Goal: Task Accomplishment & Management: Find specific page/section

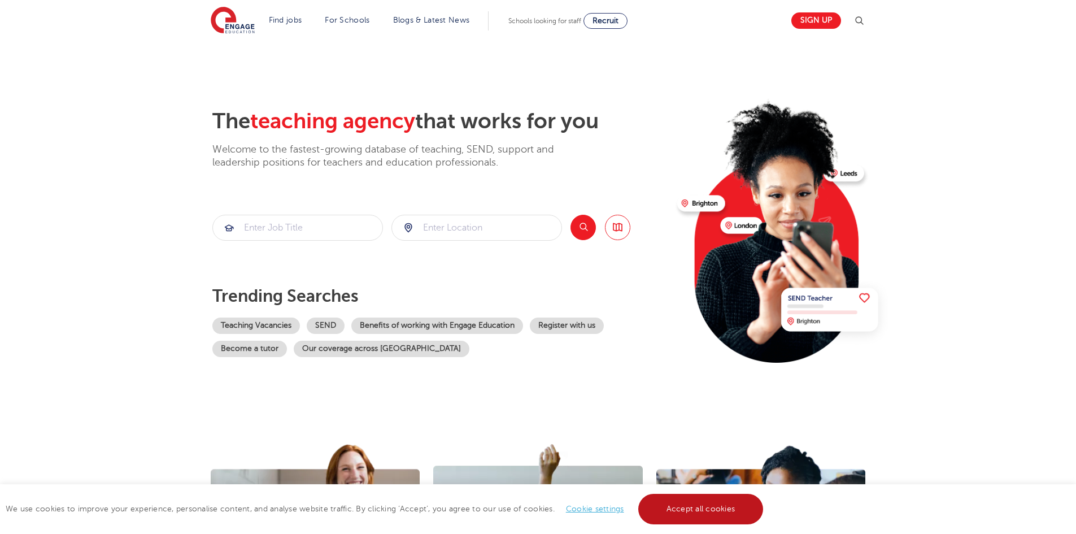
click at [678, 495] on link "Accept all cookies" at bounding box center [700, 508] width 125 height 30
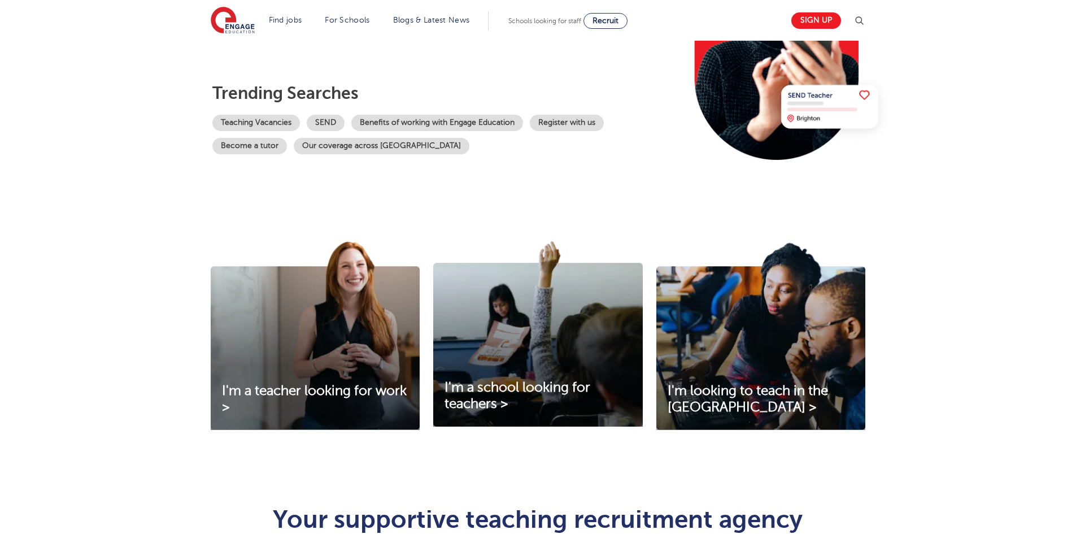
scroll to position [339, 0]
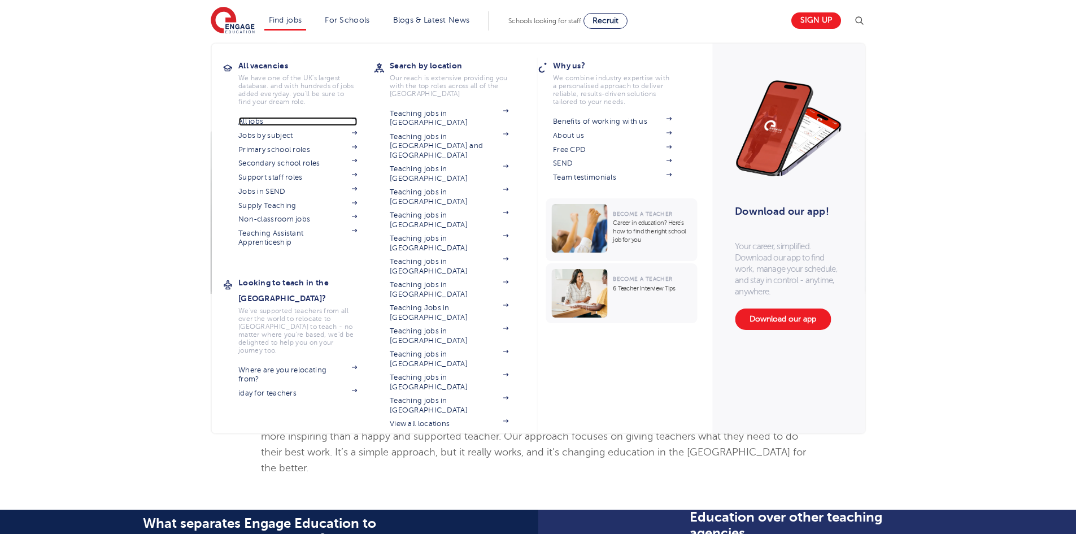
click at [259, 121] on link "All jobs" at bounding box center [297, 121] width 119 height 9
click at [462, 349] on link "Teaching jobs in [GEOGRAPHIC_DATA]" at bounding box center [449, 358] width 119 height 19
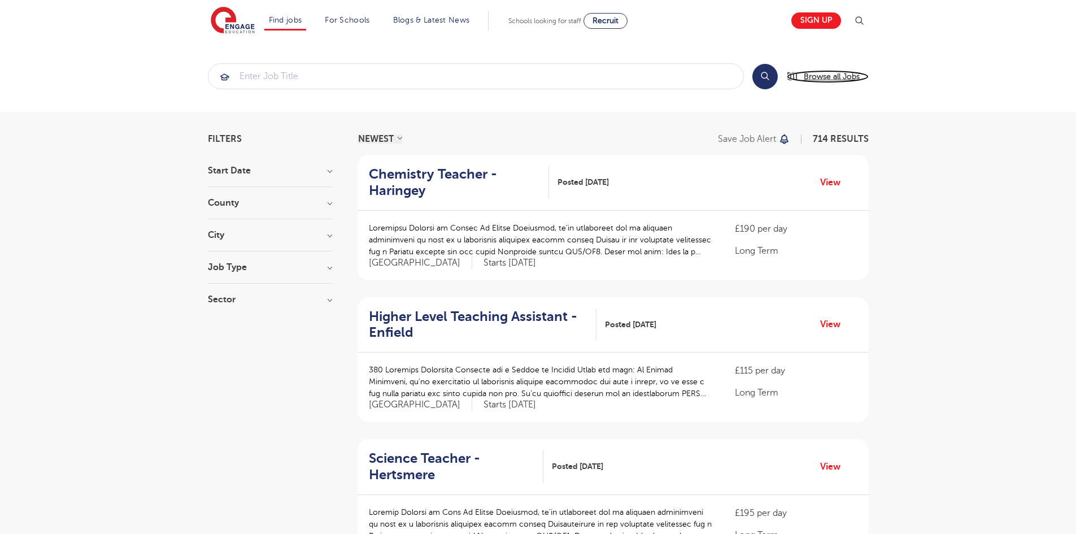
click at [825, 77] on span "Browse all Jobs" at bounding box center [831, 76] width 56 height 13
click at [326, 174] on h3 "Start Date" at bounding box center [270, 170] width 124 height 9
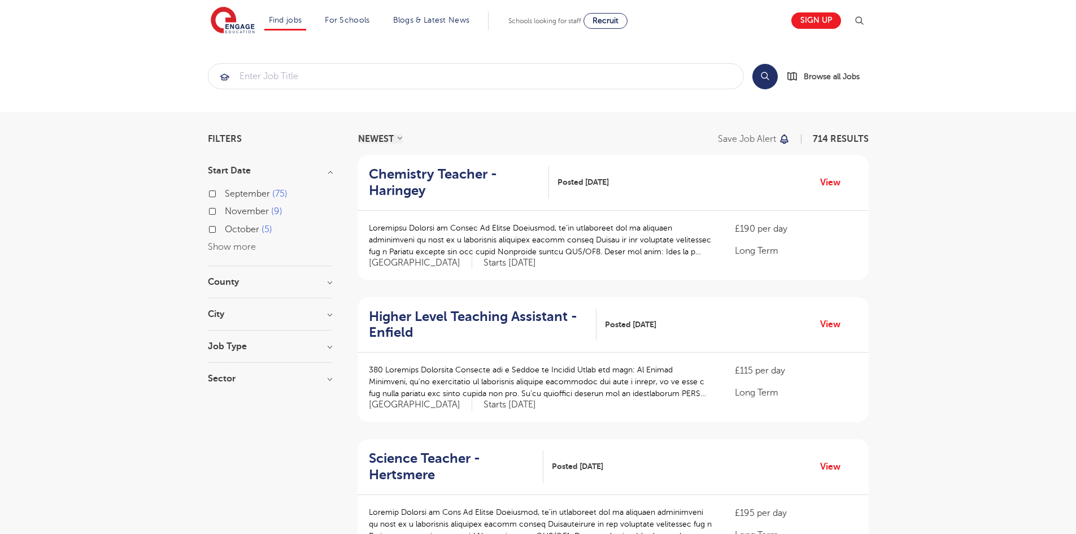
click at [252, 209] on span "November" at bounding box center [247, 211] width 44 height 10
click at [232, 209] on input "November 9" at bounding box center [228, 209] width 7 height 7
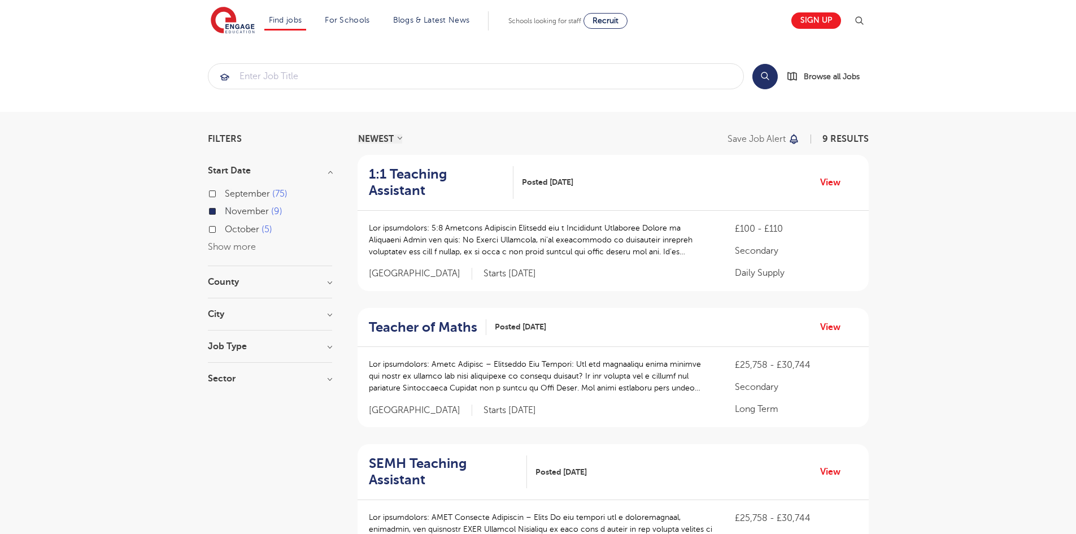
click at [244, 229] on span "October" at bounding box center [242, 229] width 34 height 10
click at [232, 229] on input "October 5" at bounding box center [228, 227] width 7 height 7
checkbox input "true"
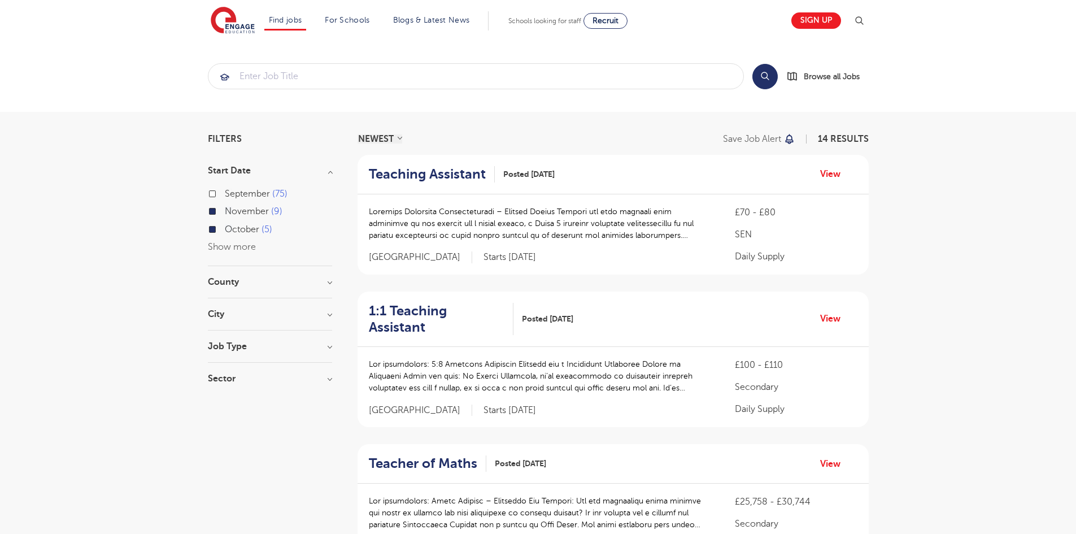
click at [321, 288] on div "County Leeds 7 East Sussex 2 North Yorkshire 2 Brighton & Hove 1 Calderdale 1 S…" at bounding box center [270, 287] width 124 height 21
click at [330, 278] on h3 "County" at bounding box center [270, 281] width 124 height 9
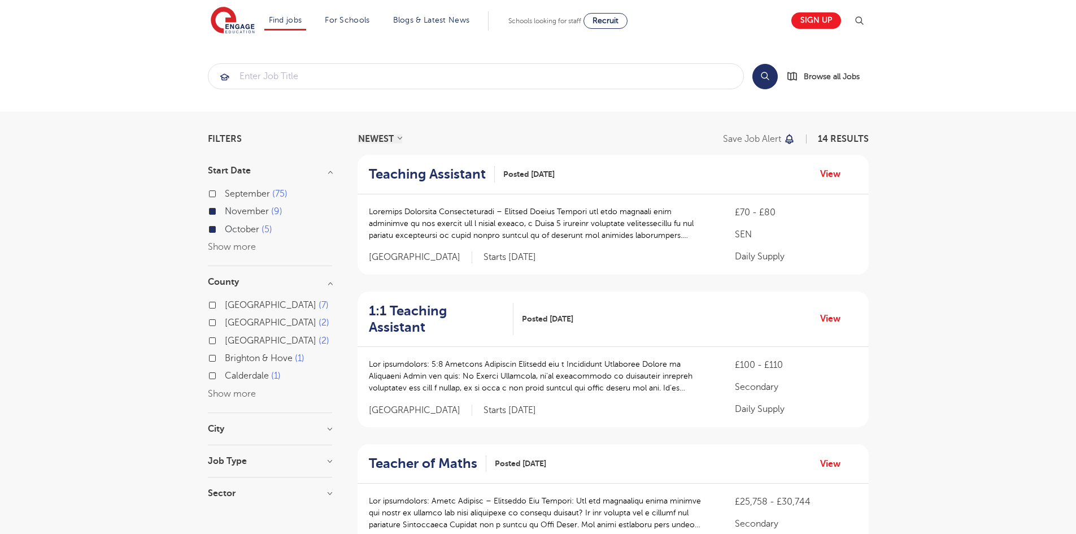
click at [324, 429] on h3 "City" at bounding box center [270, 428] width 124 height 9
click at [215, 208] on div "November 9" at bounding box center [270, 213] width 124 height 18
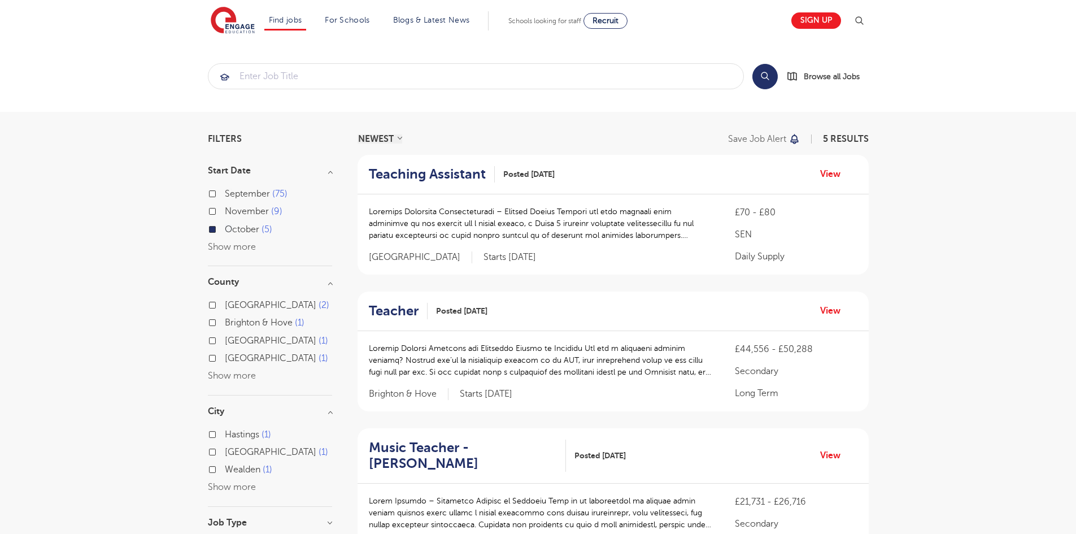
click at [225, 225] on label "October 5" at bounding box center [248, 229] width 47 height 15
click at [225, 225] on input "October 5" at bounding box center [228, 227] width 7 height 7
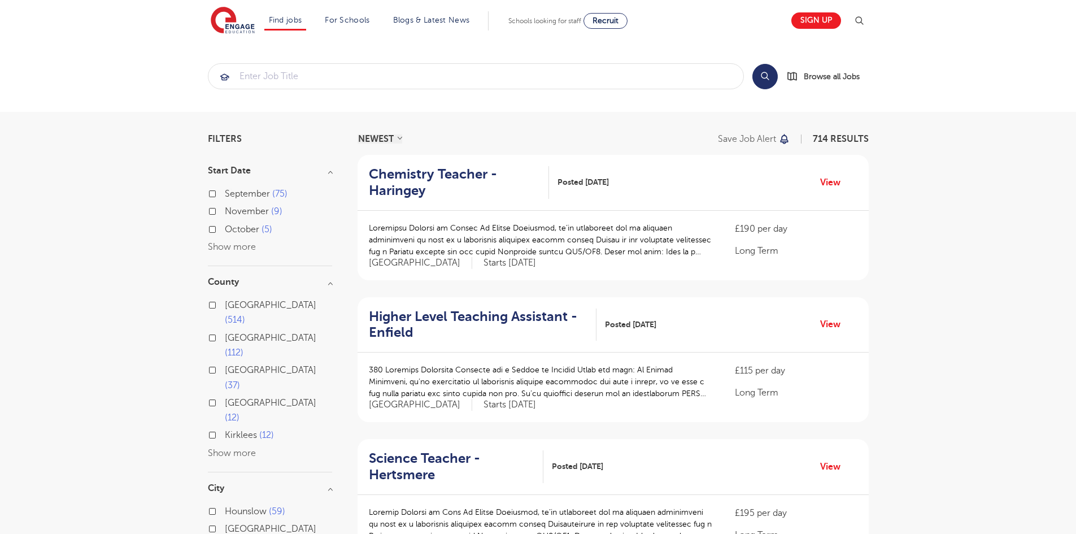
click at [211, 301] on div "London 514" at bounding box center [270, 314] width 124 height 33
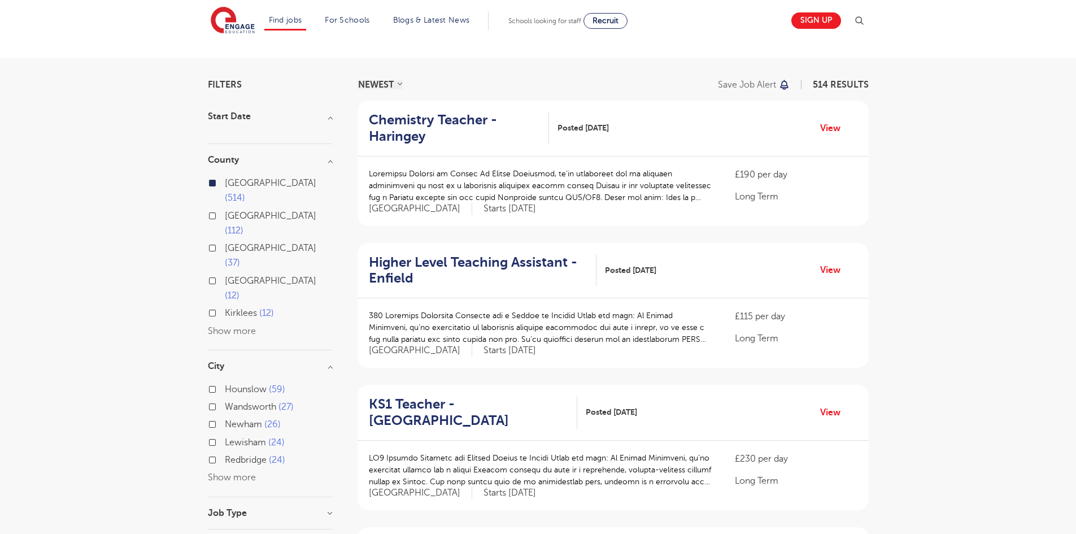
scroll to position [56, 0]
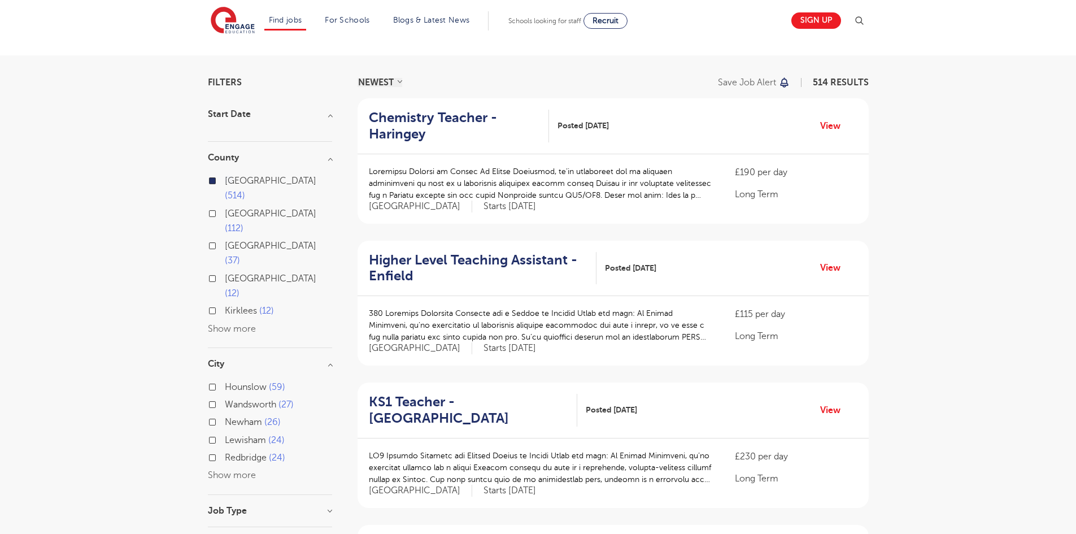
click at [225, 414] on label "Newham 26" at bounding box center [253, 421] width 56 height 15
click at [225, 417] on input "Newham 26" at bounding box center [228, 420] width 7 height 7
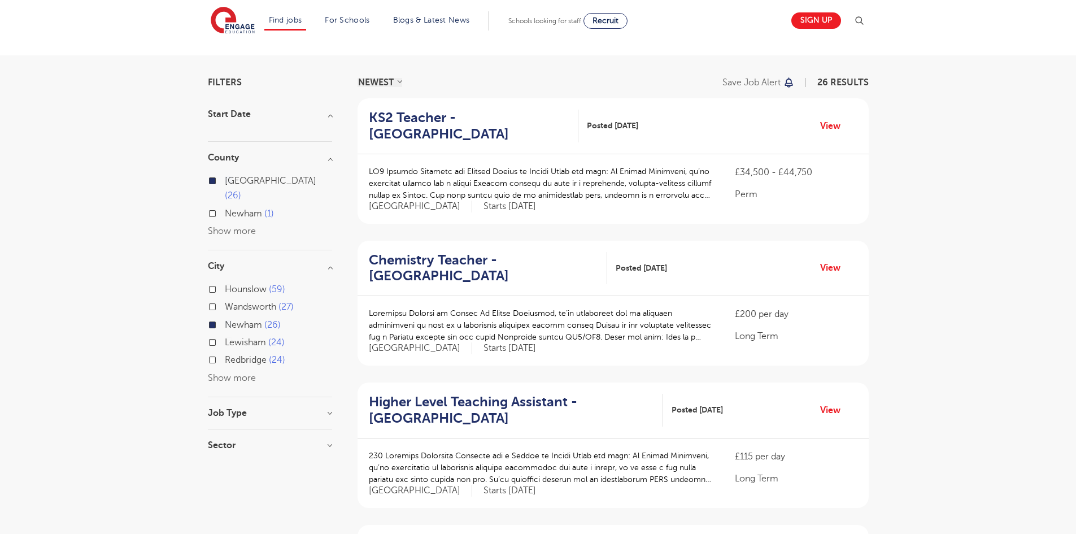
click at [225, 352] on label "Redbridge 24" at bounding box center [255, 359] width 60 height 15
click at [225, 355] on input "Redbridge 24" at bounding box center [228, 358] width 7 height 7
click at [233, 373] on button "Show more" at bounding box center [232, 378] width 48 height 10
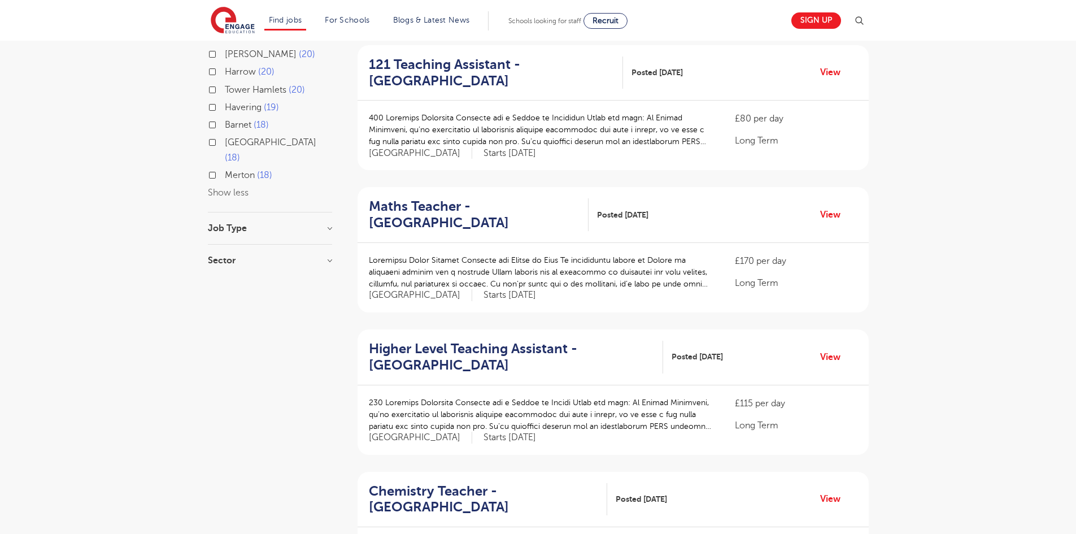
scroll to position [621, 0]
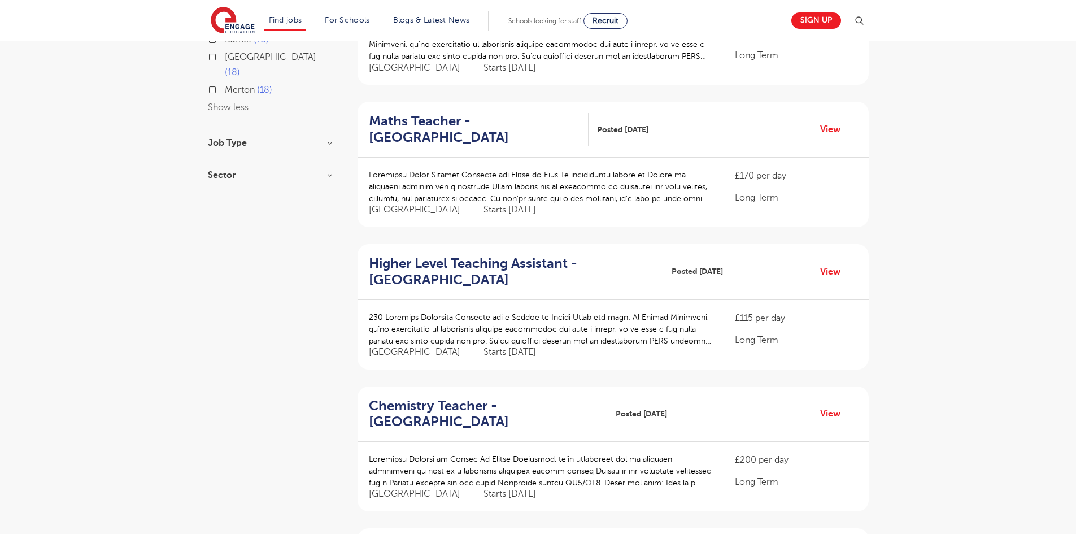
click at [243, 170] on h3 "Sector" at bounding box center [270, 174] width 124 height 9
click at [304, 138] on h3 "Job Type" at bounding box center [270, 142] width 124 height 9
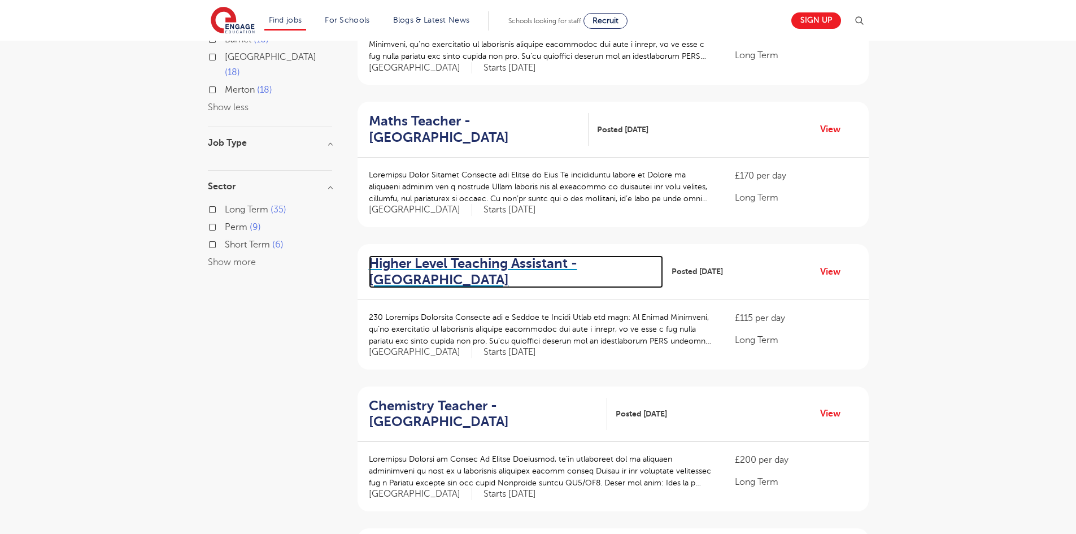
scroll to position [1087, 0]
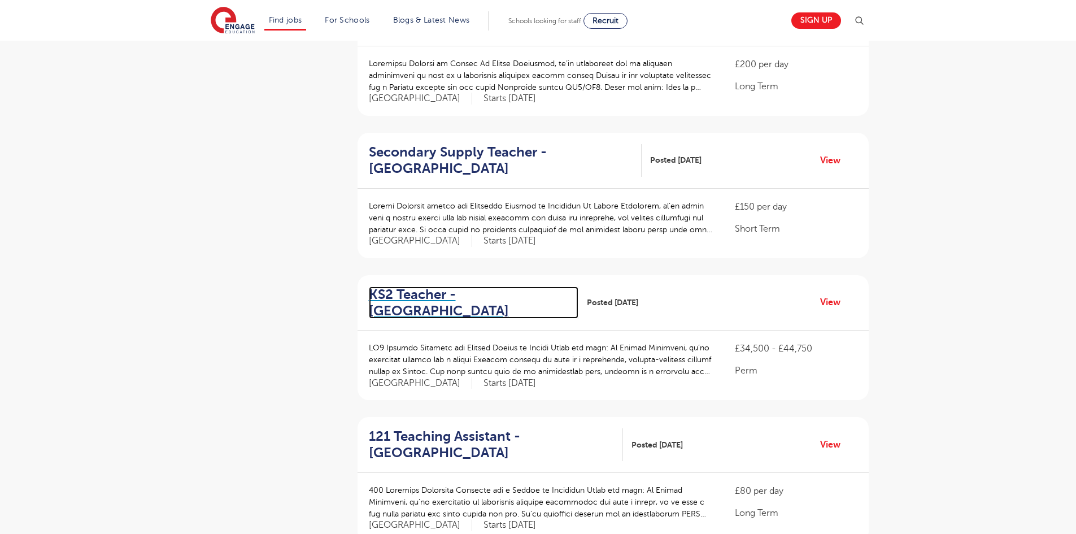
scroll to position [1404, 0]
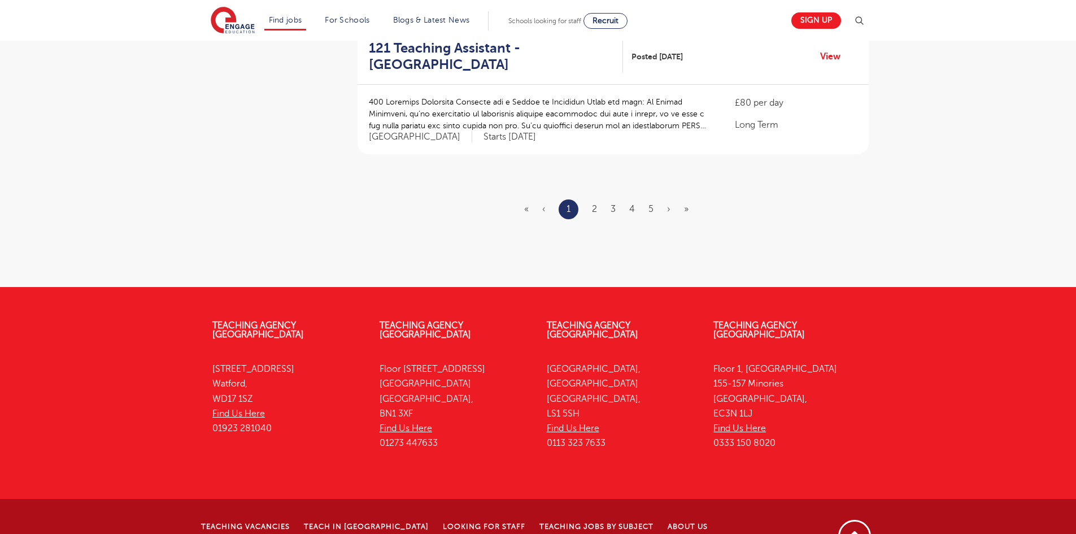
click at [598, 199] on ul "« ‹ 1 2 3 4 5 › »" at bounding box center [613, 209] width 178 height 20
click at [594, 204] on link "2" at bounding box center [594, 209] width 5 height 10
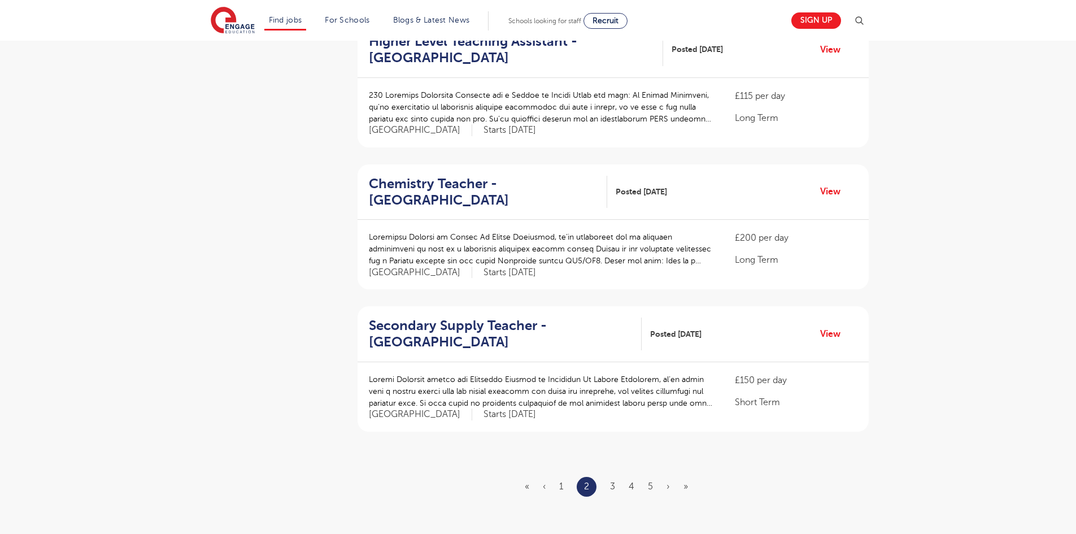
scroll to position [1129, 0]
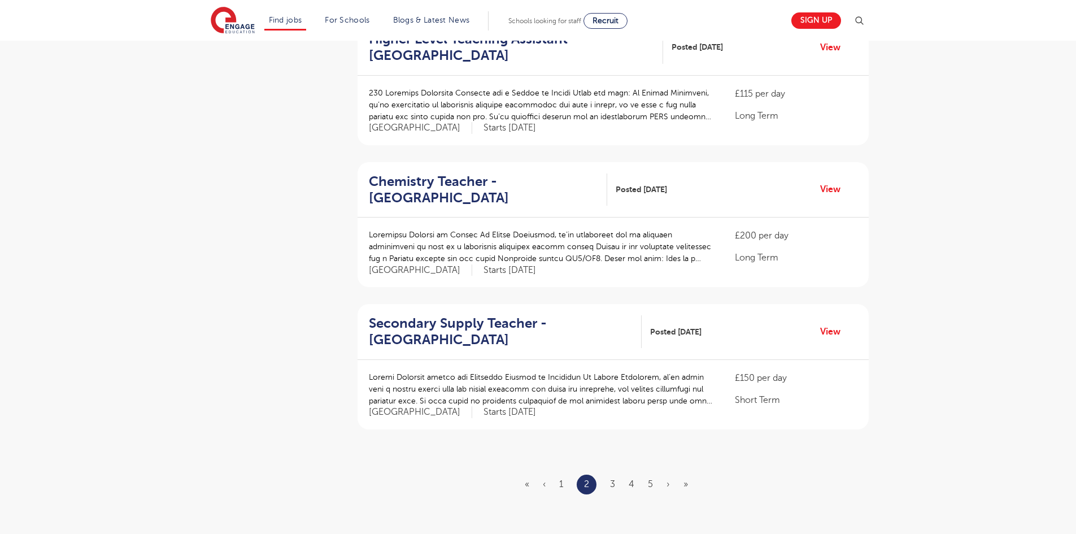
click at [618, 474] on ul "« ‹ 1 2 3 4 5 › »" at bounding box center [612, 484] width 177 height 20
click at [615, 479] on link "3" at bounding box center [612, 484] width 5 height 10
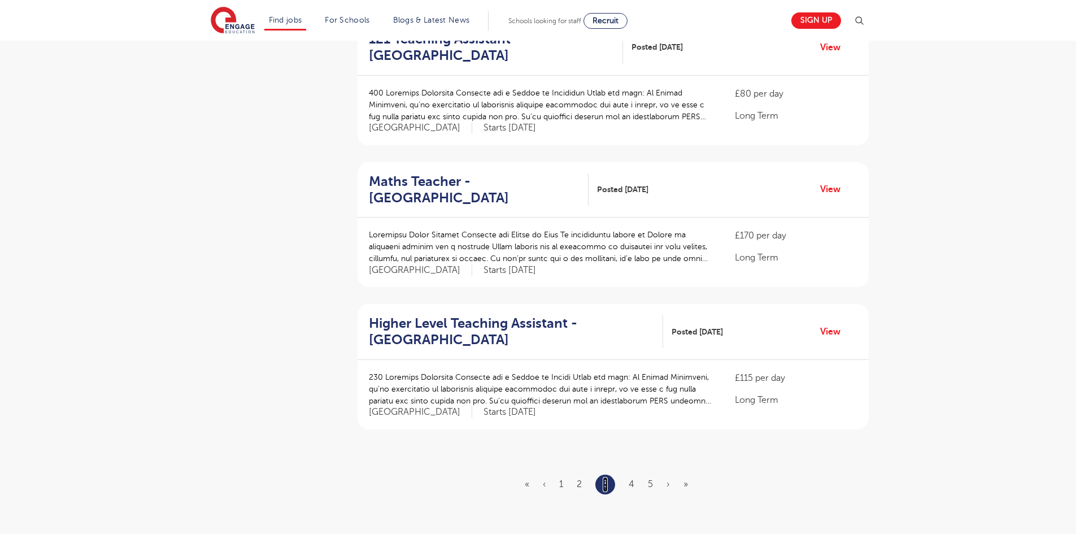
scroll to position [0, 0]
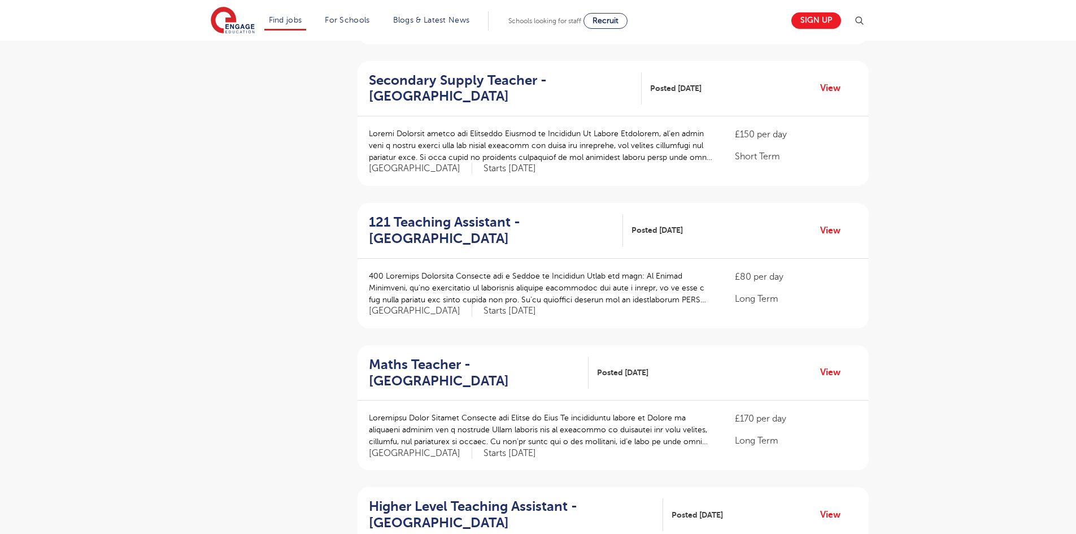
scroll to position [1129, 0]
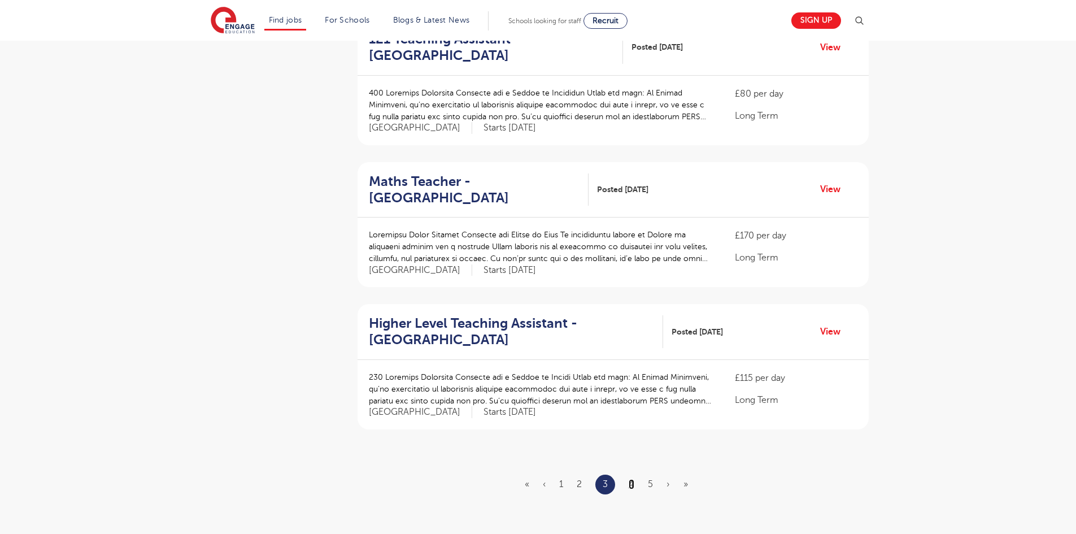
click at [631, 479] on link "4" at bounding box center [631, 484] width 6 height 10
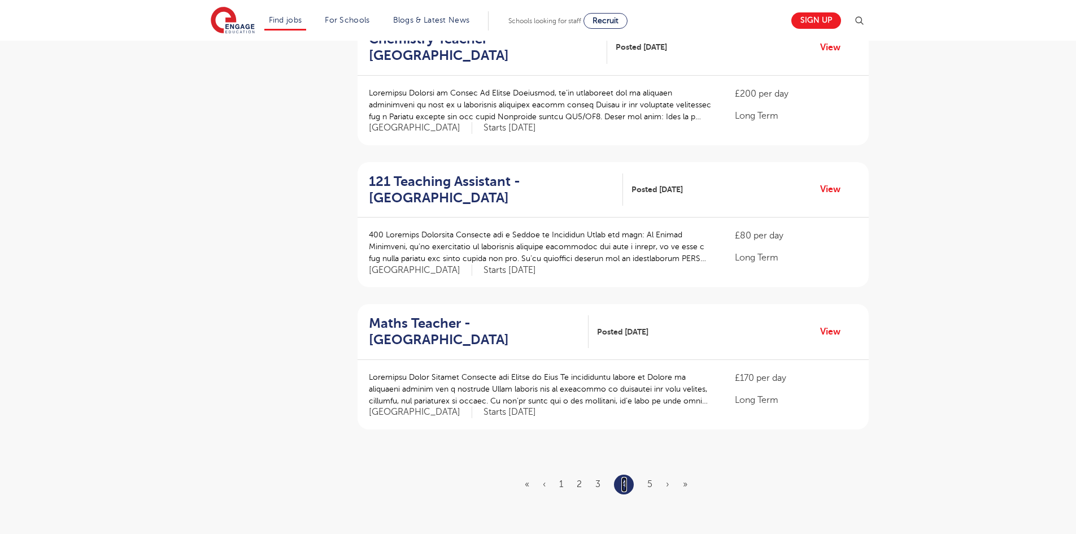
scroll to position [0, 0]
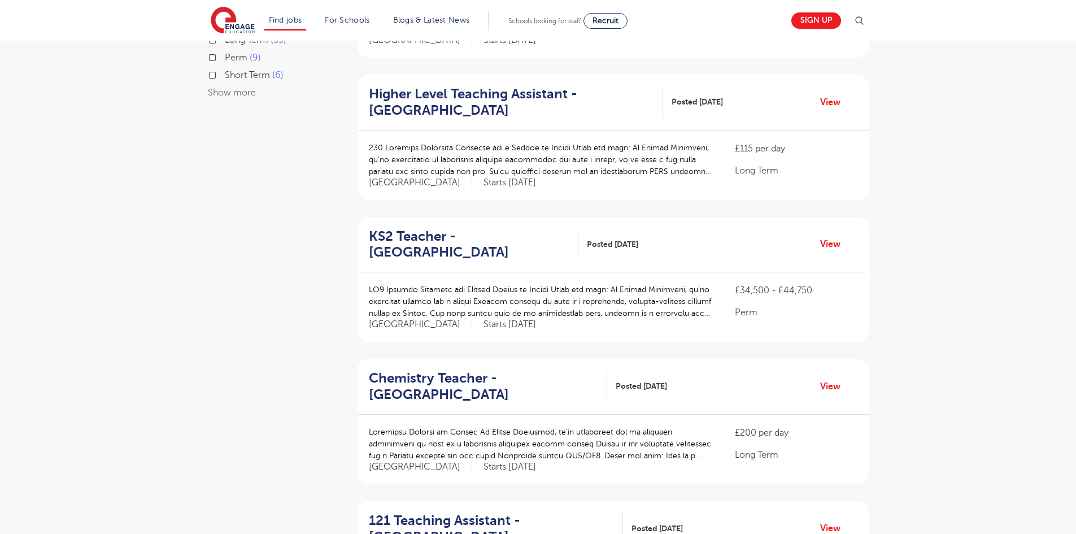
scroll to position [1129, 0]
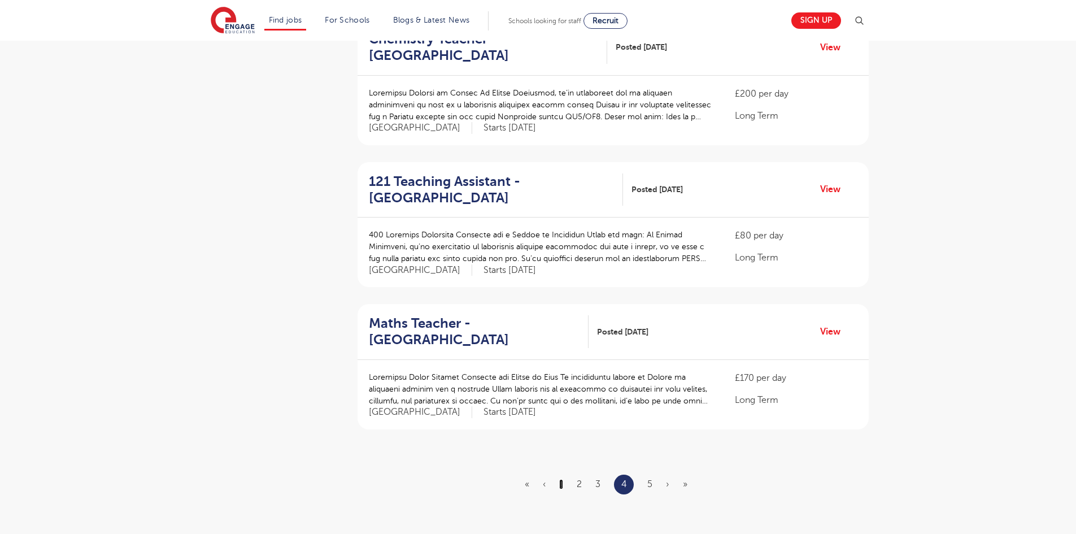
click at [562, 479] on link "1" at bounding box center [561, 484] width 4 height 10
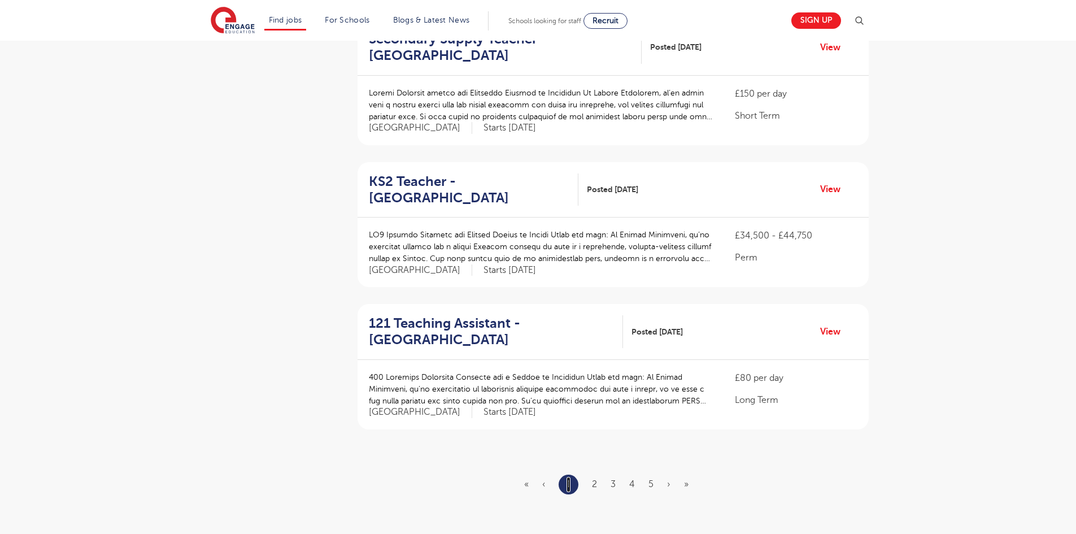
scroll to position [0, 0]
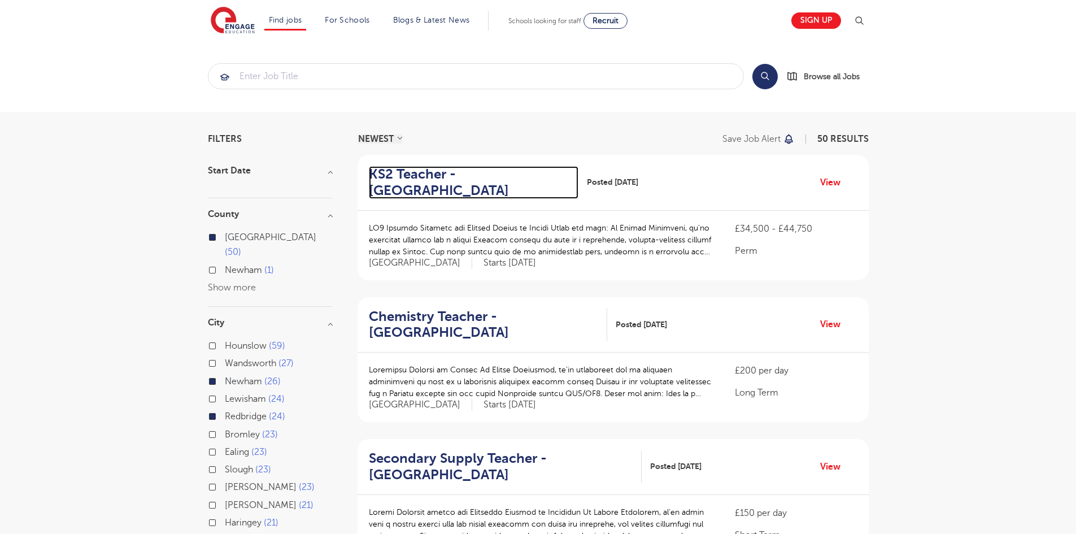
click at [494, 180] on h2 "KS2 Teacher - Newham" at bounding box center [469, 182] width 200 height 33
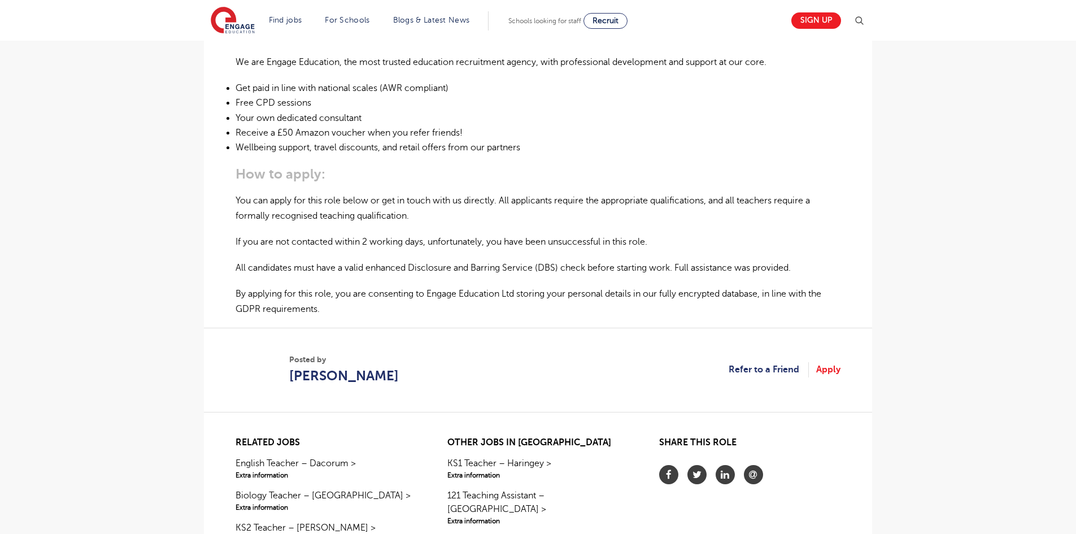
scroll to position [621, 0]
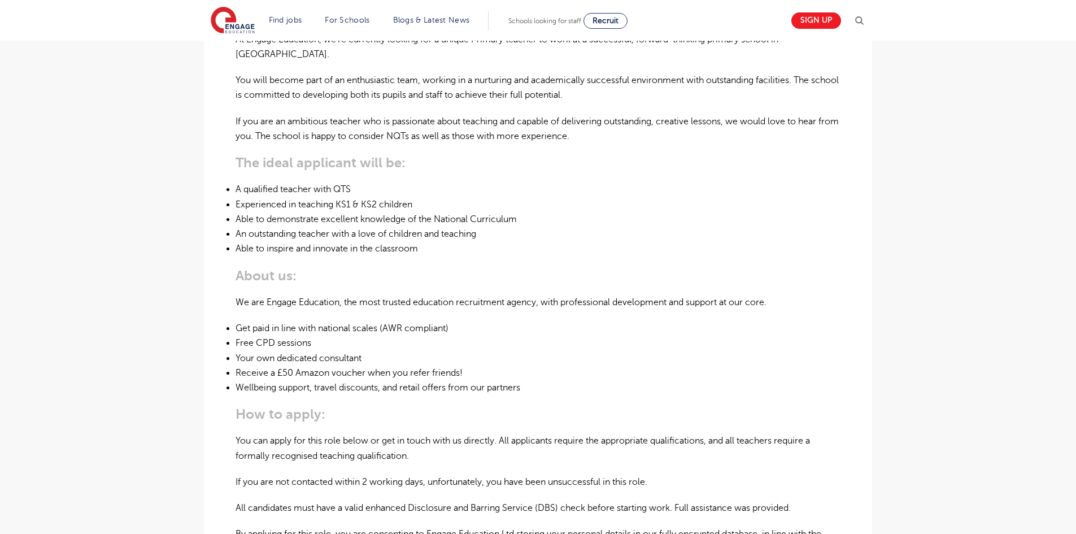
scroll to position [565, 0]
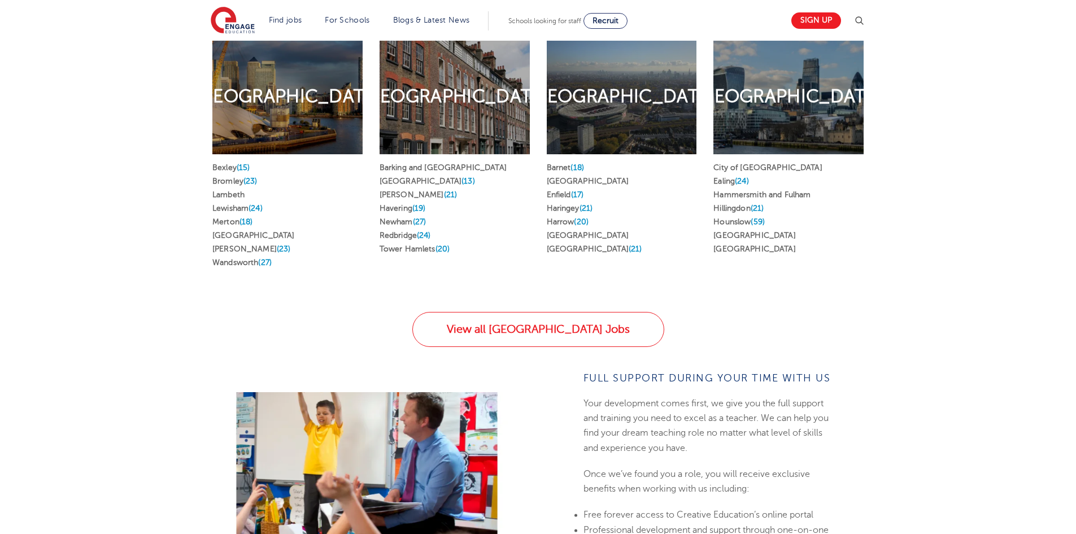
scroll to position [565, 0]
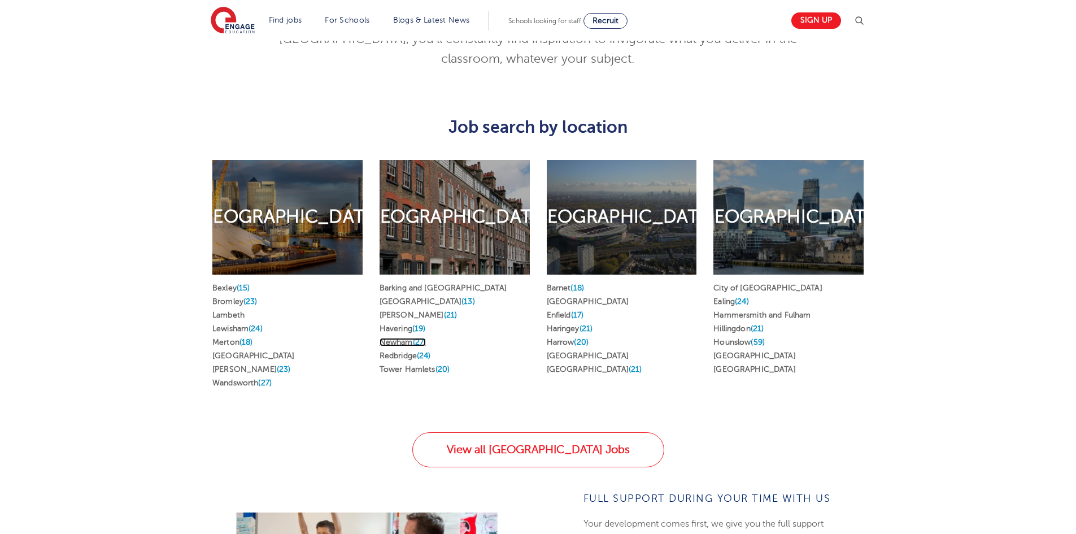
click at [399, 338] on link "Newham (27)" at bounding box center [402, 342] width 46 height 8
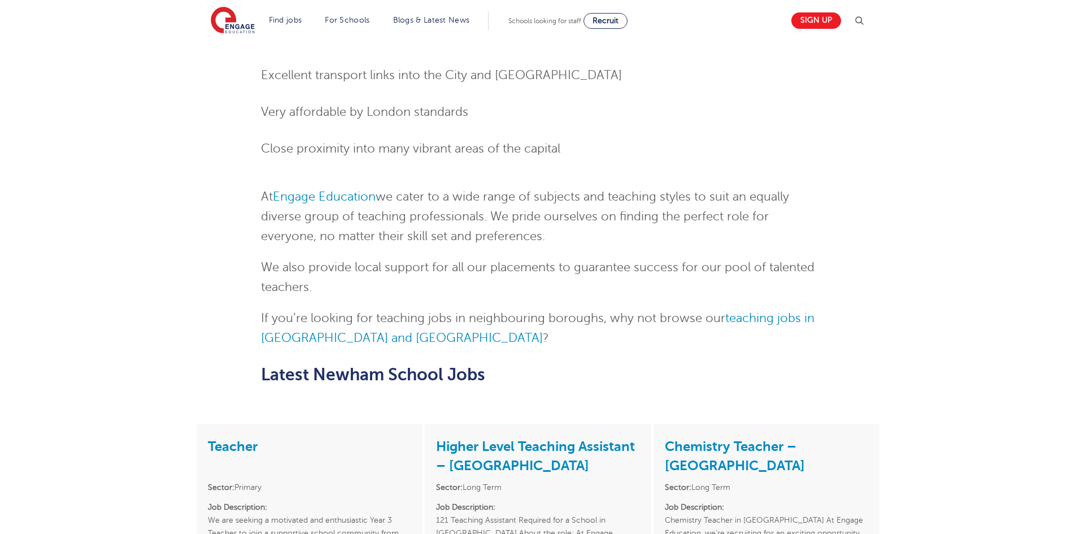
scroll to position [1242, 0]
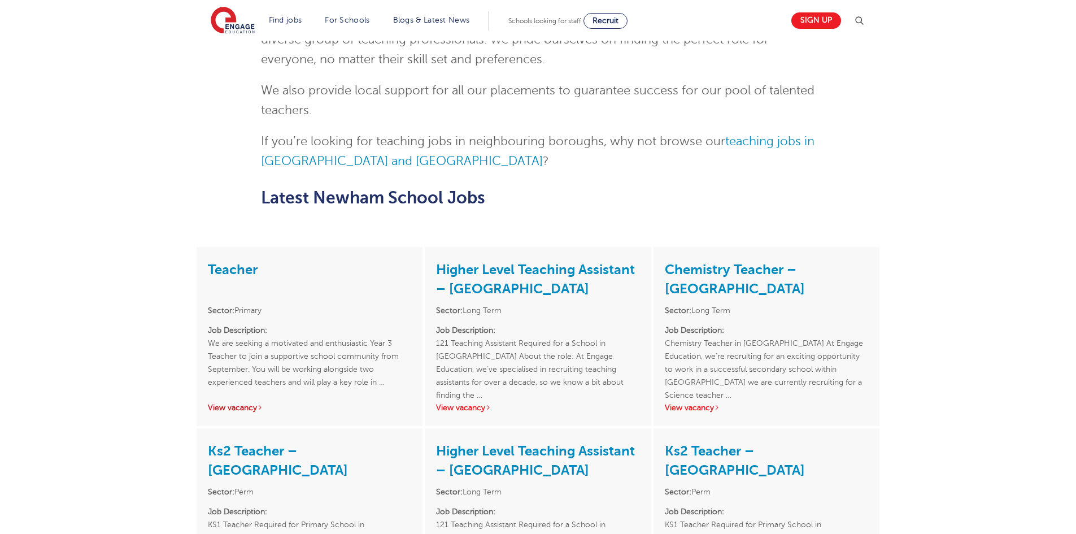
click at [241, 405] on link "View vacancy" at bounding box center [235, 407] width 55 height 8
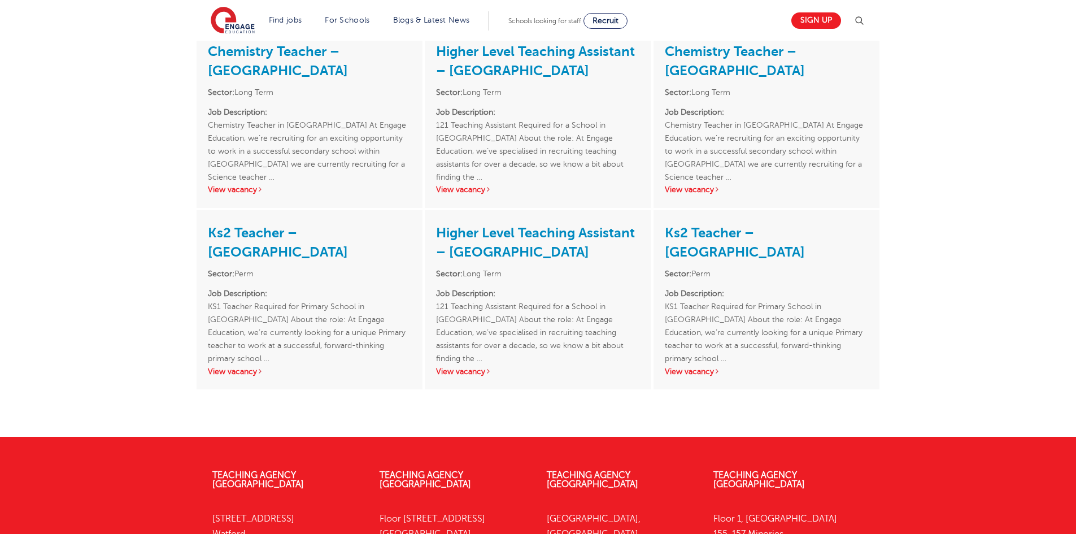
scroll to position [2202, 0]
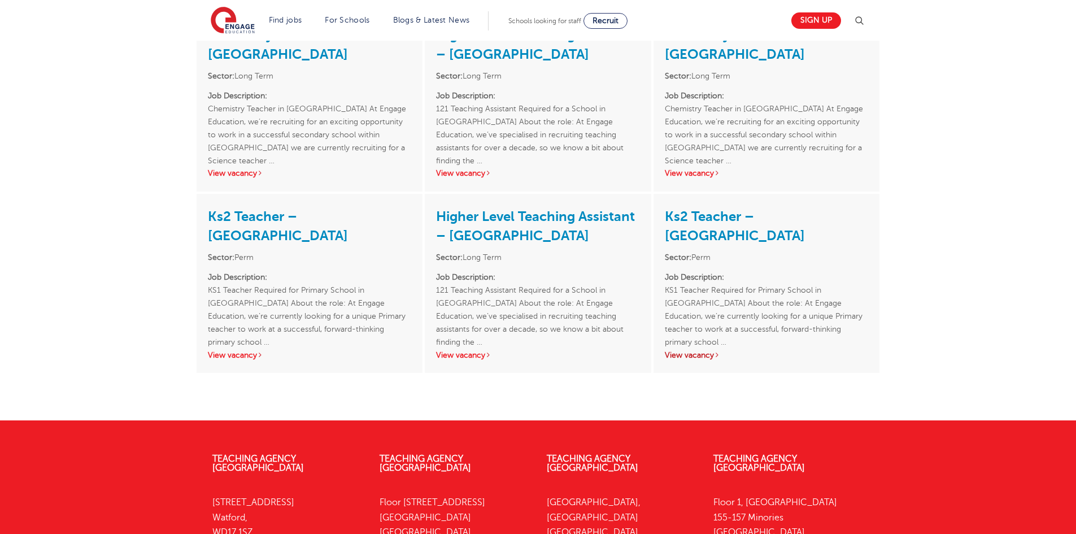
click at [699, 355] on link "View vacancy" at bounding box center [691, 355] width 55 height 8
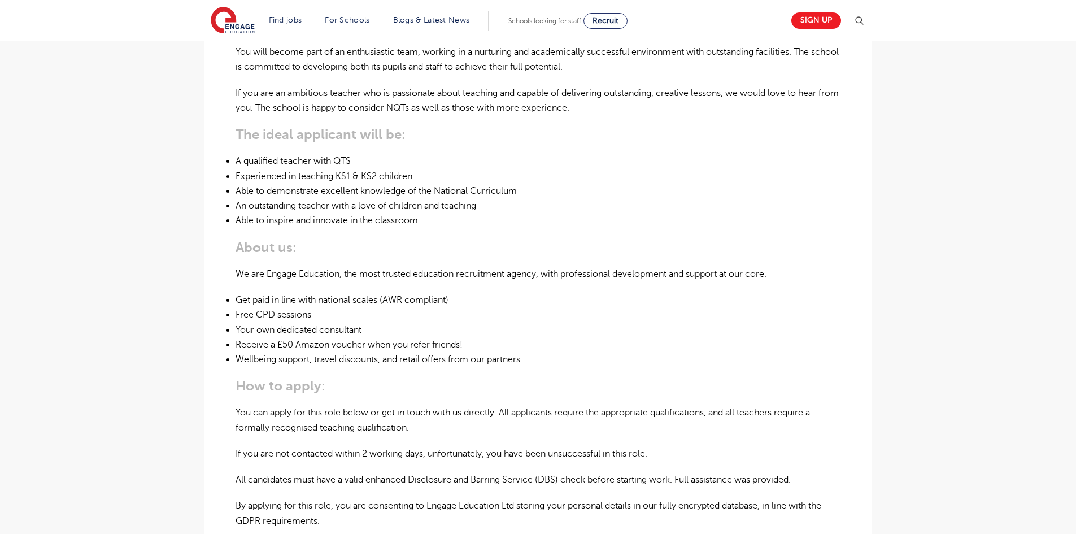
scroll to position [565, 0]
